Goal: Navigation & Orientation: Find specific page/section

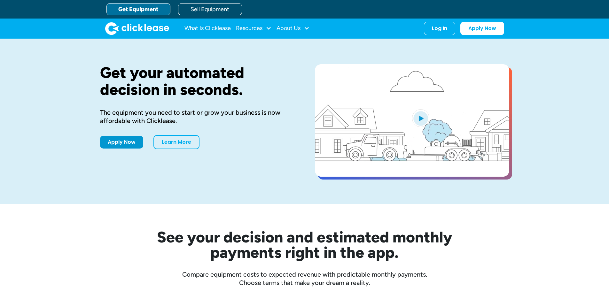
click at [440, 26] on div "Log In" at bounding box center [439, 28] width 15 height 6
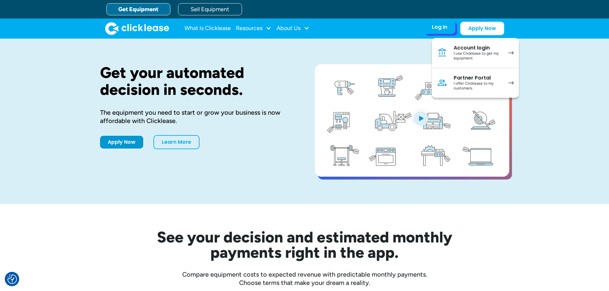
click at [468, 81] on div "Partner Portal" at bounding box center [478, 78] width 48 height 6
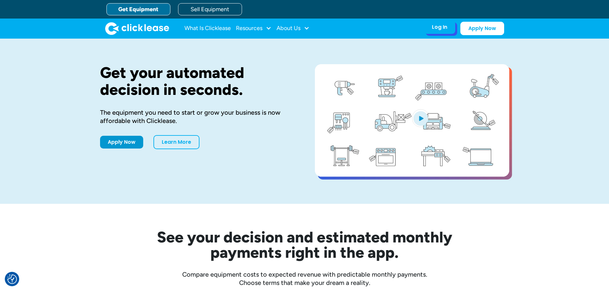
click at [436, 25] on div "Log In" at bounding box center [439, 27] width 15 height 6
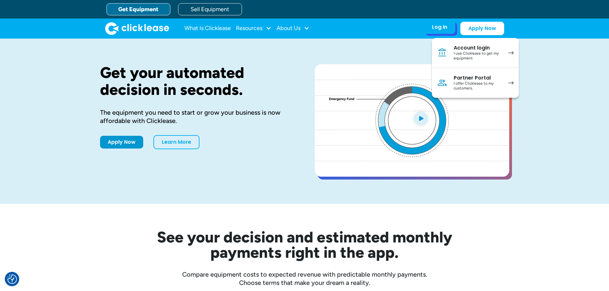
click at [475, 88] on div "I offer Clicklease to my customers." at bounding box center [478, 86] width 48 height 10
